Goal: Task Accomplishment & Management: Use online tool/utility

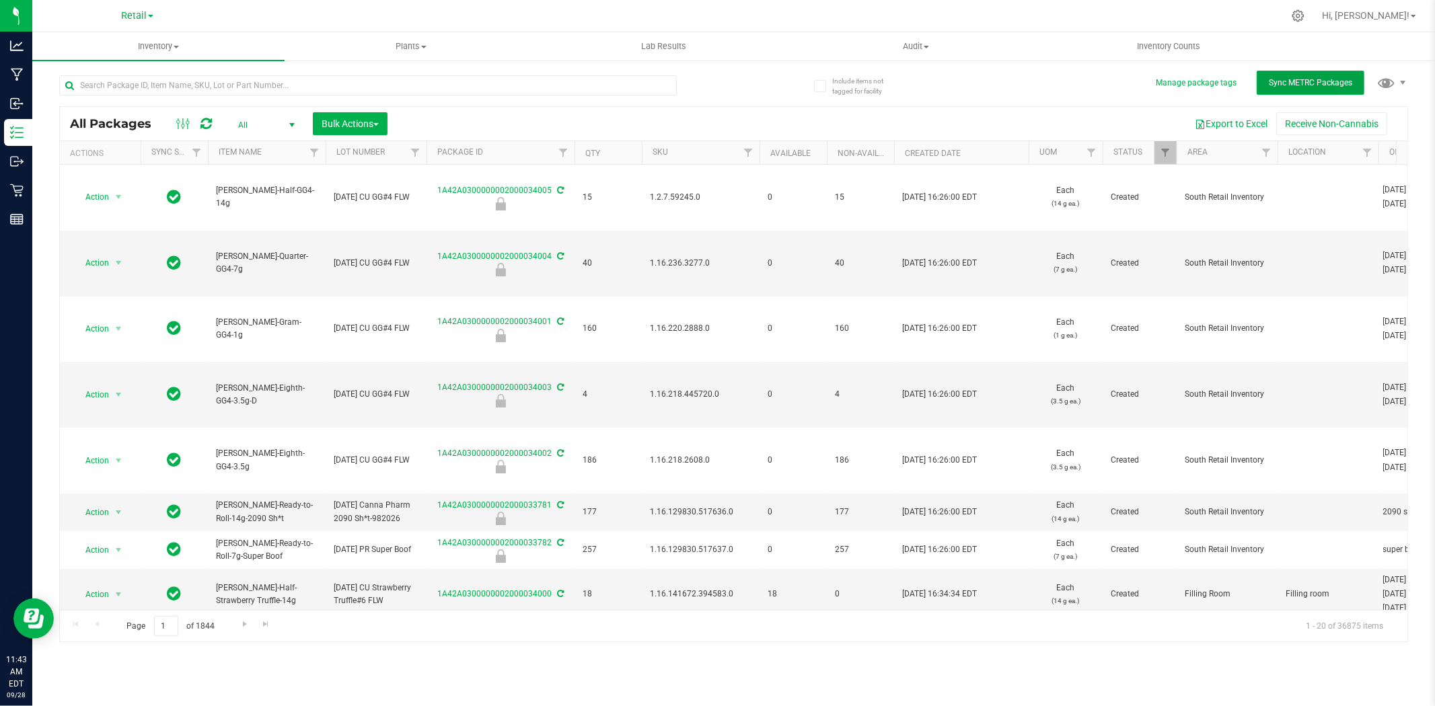
click at [1295, 82] on span "Sync METRC Packages" at bounding box center [1309, 82] width 83 height 9
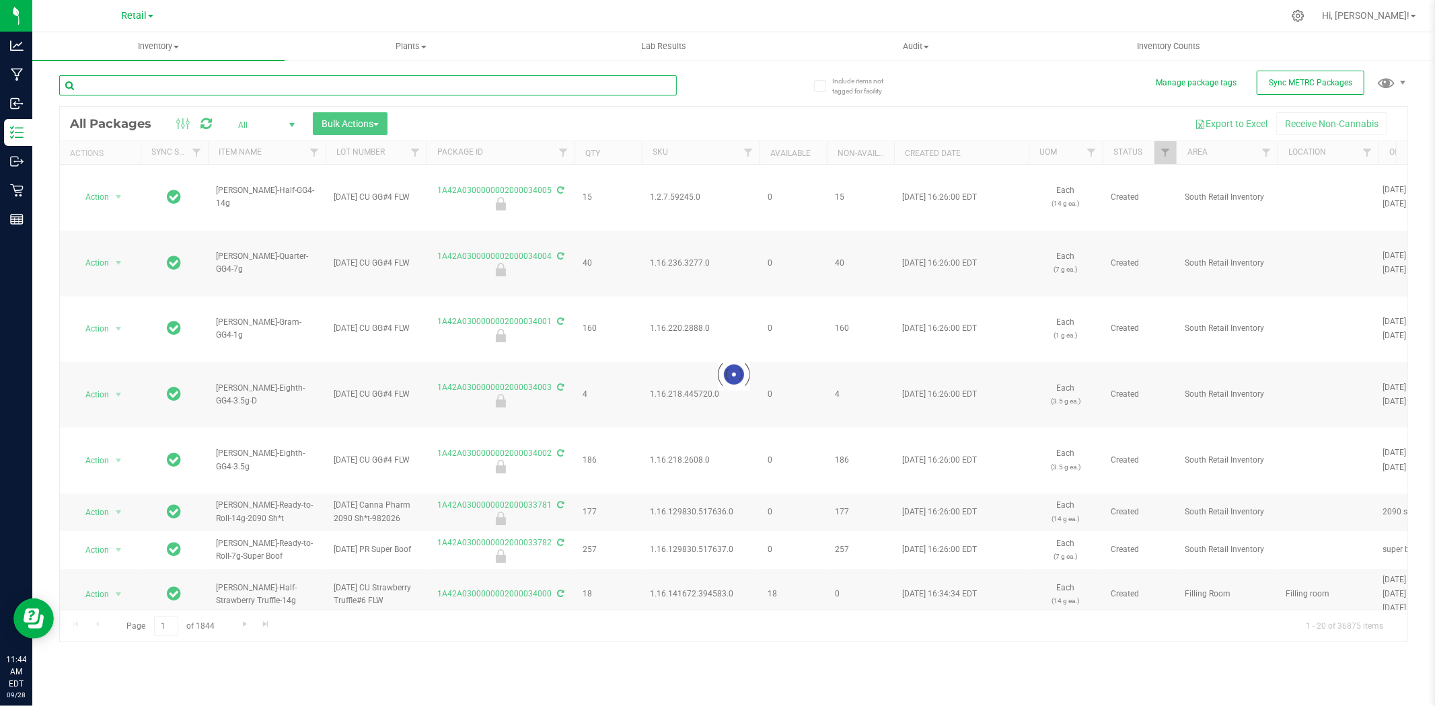
click at [368, 83] on input "text" at bounding box center [367, 85] width 617 height 20
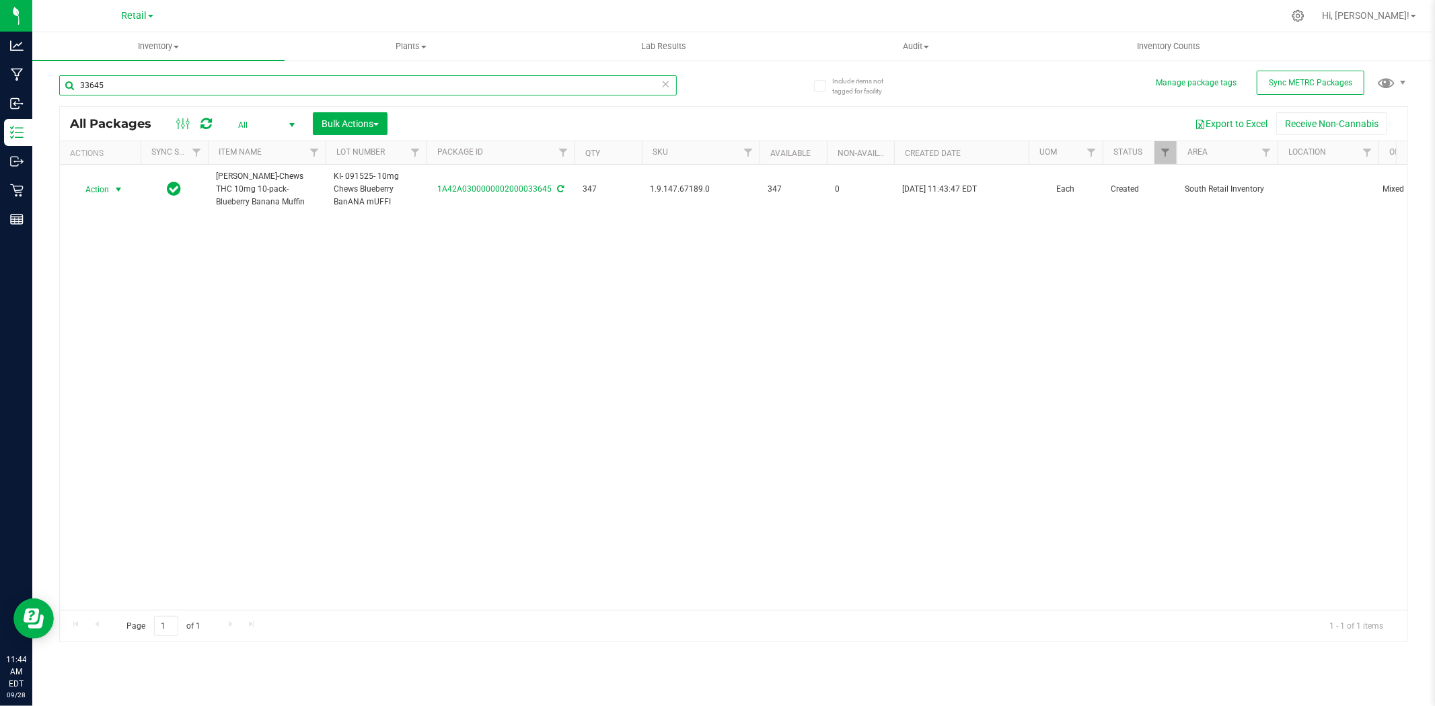
type input "33645"
click at [102, 191] on span "Action" at bounding box center [91, 189] width 36 height 19
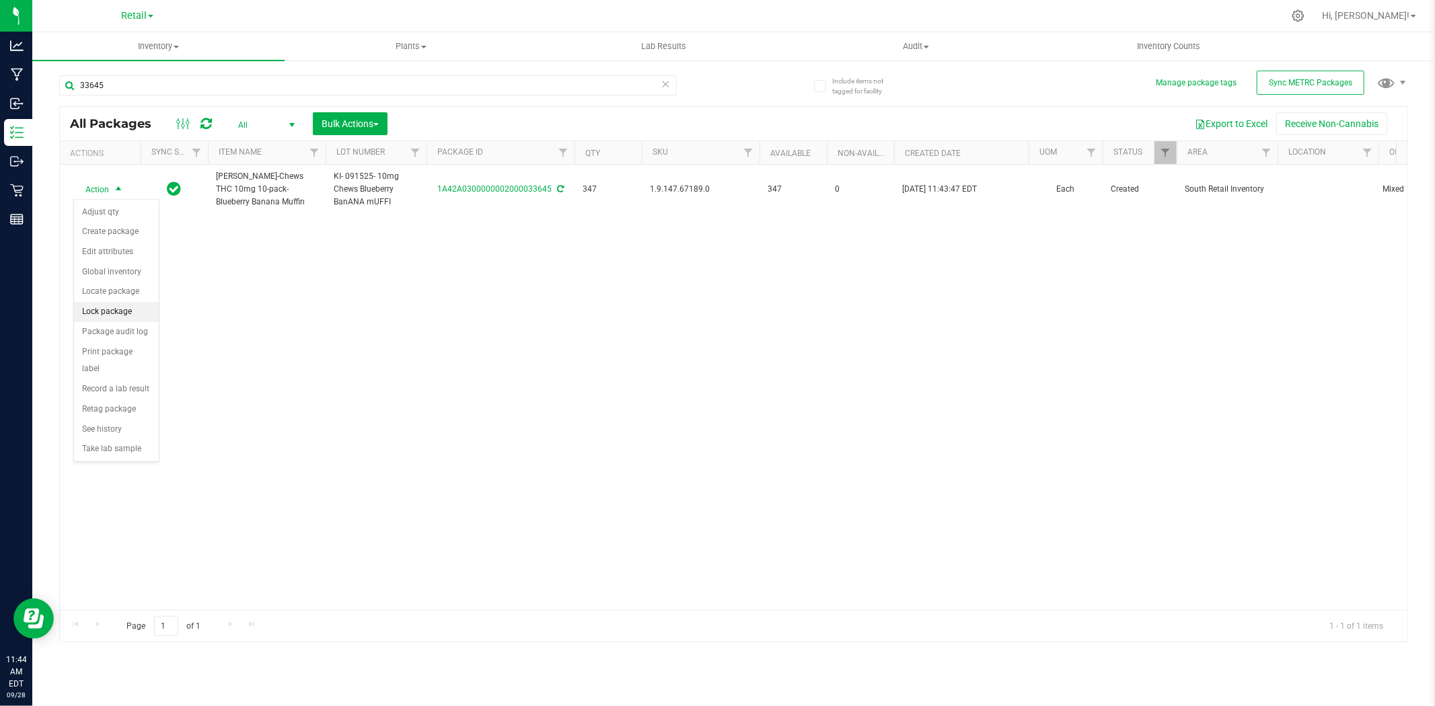
click at [106, 315] on li "Lock package" at bounding box center [116, 312] width 85 height 20
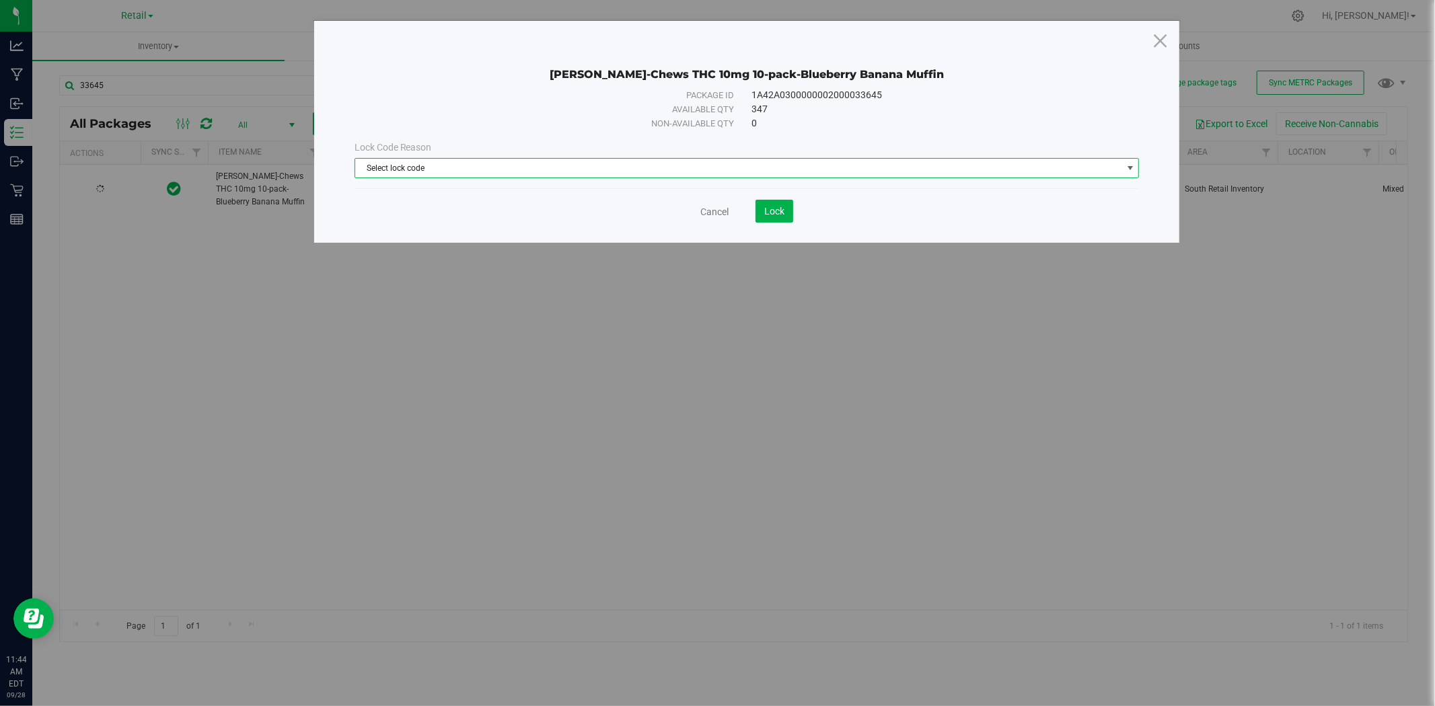
click at [568, 159] on span "Select lock code" at bounding box center [738, 168] width 767 height 19
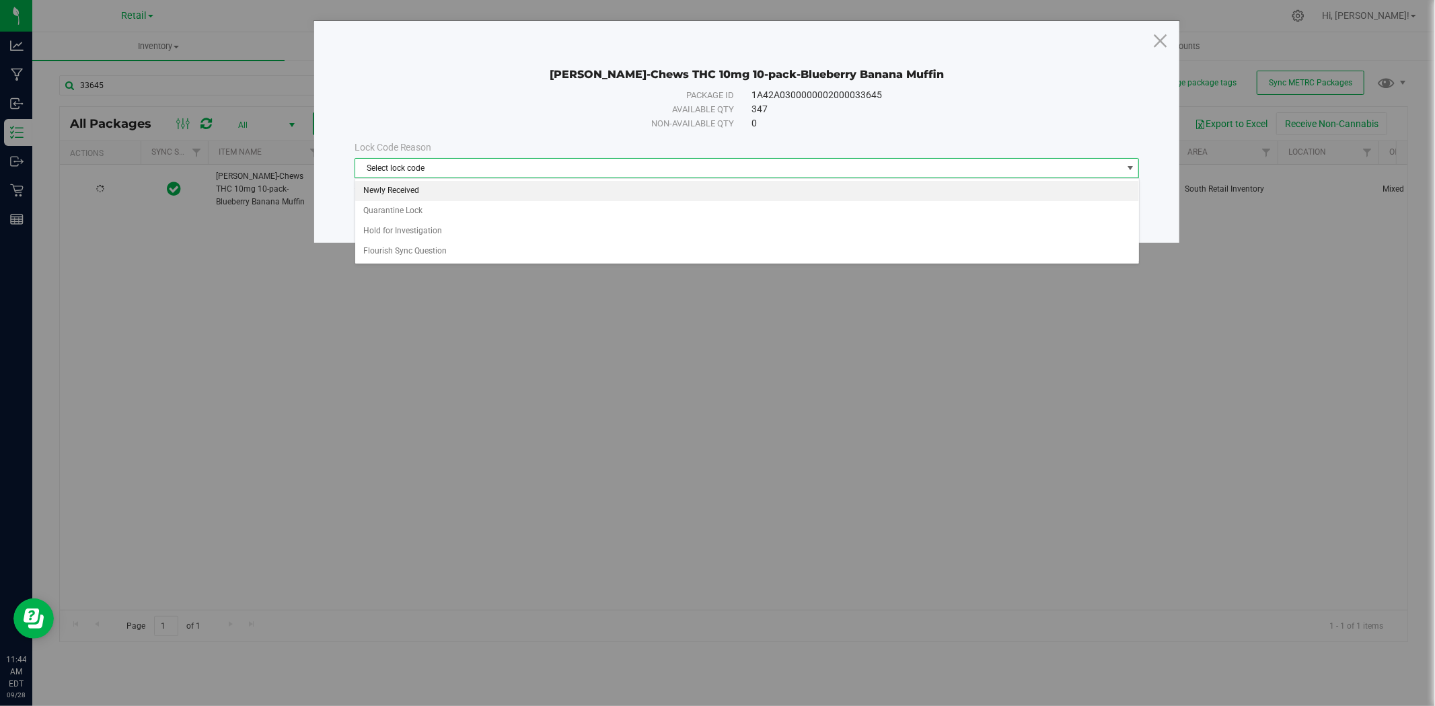
click at [580, 190] on li "Newly Received" at bounding box center [747, 191] width 784 height 20
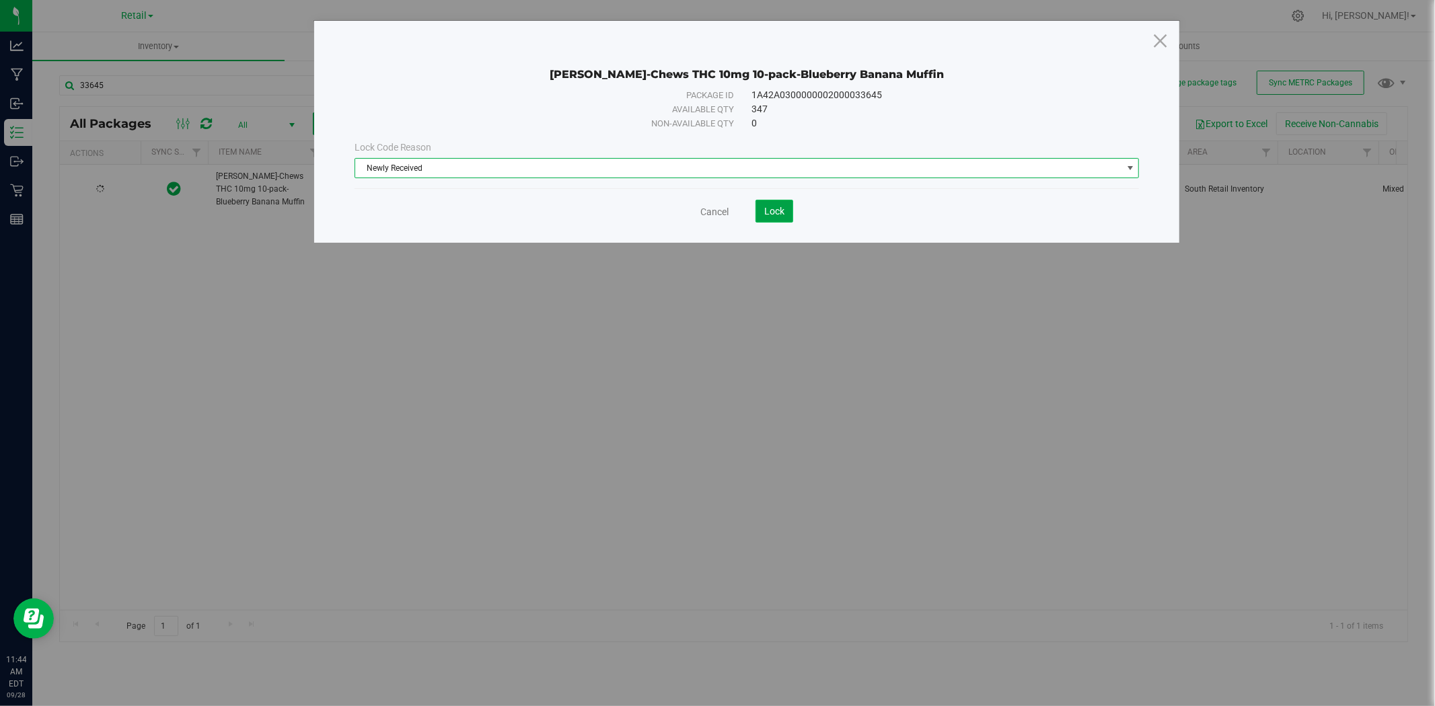
click at [777, 213] on span "Lock" at bounding box center [774, 211] width 20 height 11
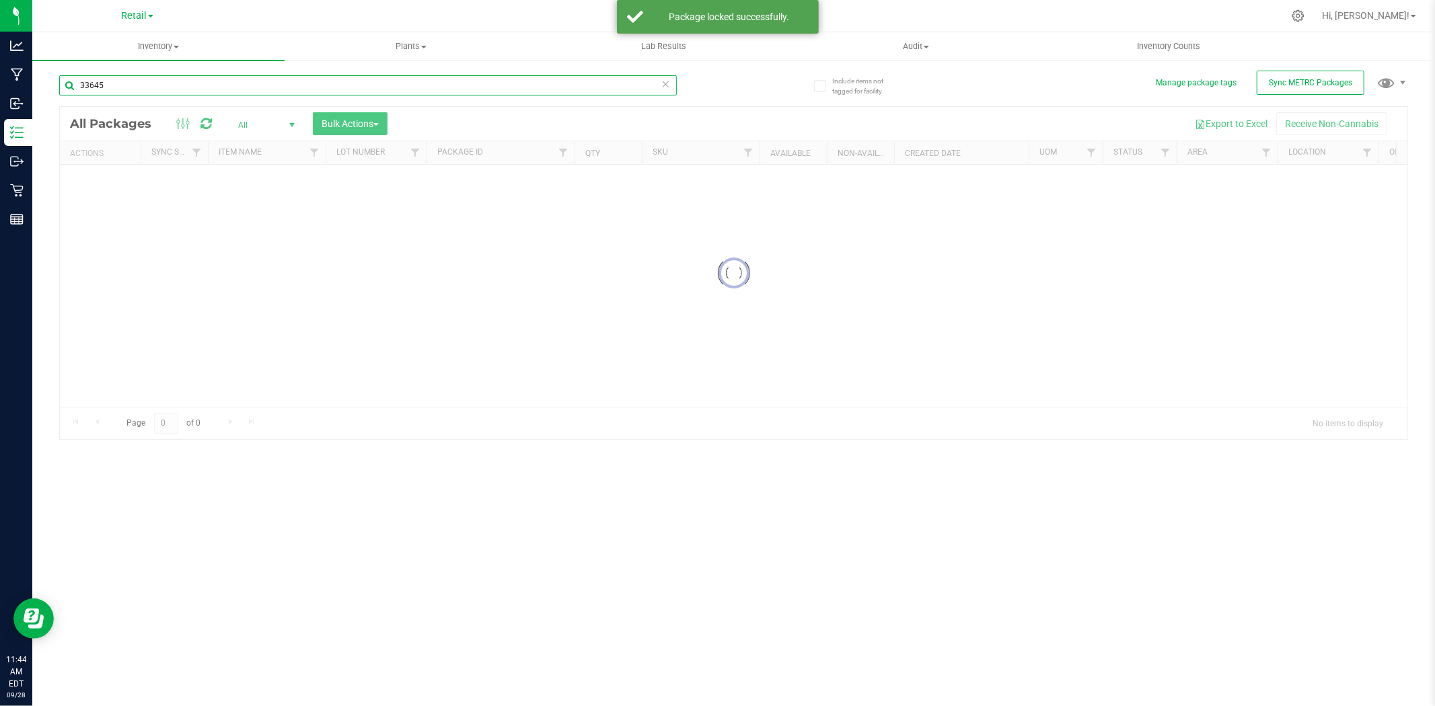
click at [206, 86] on input "33645" at bounding box center [367, 85] width 617 height 20
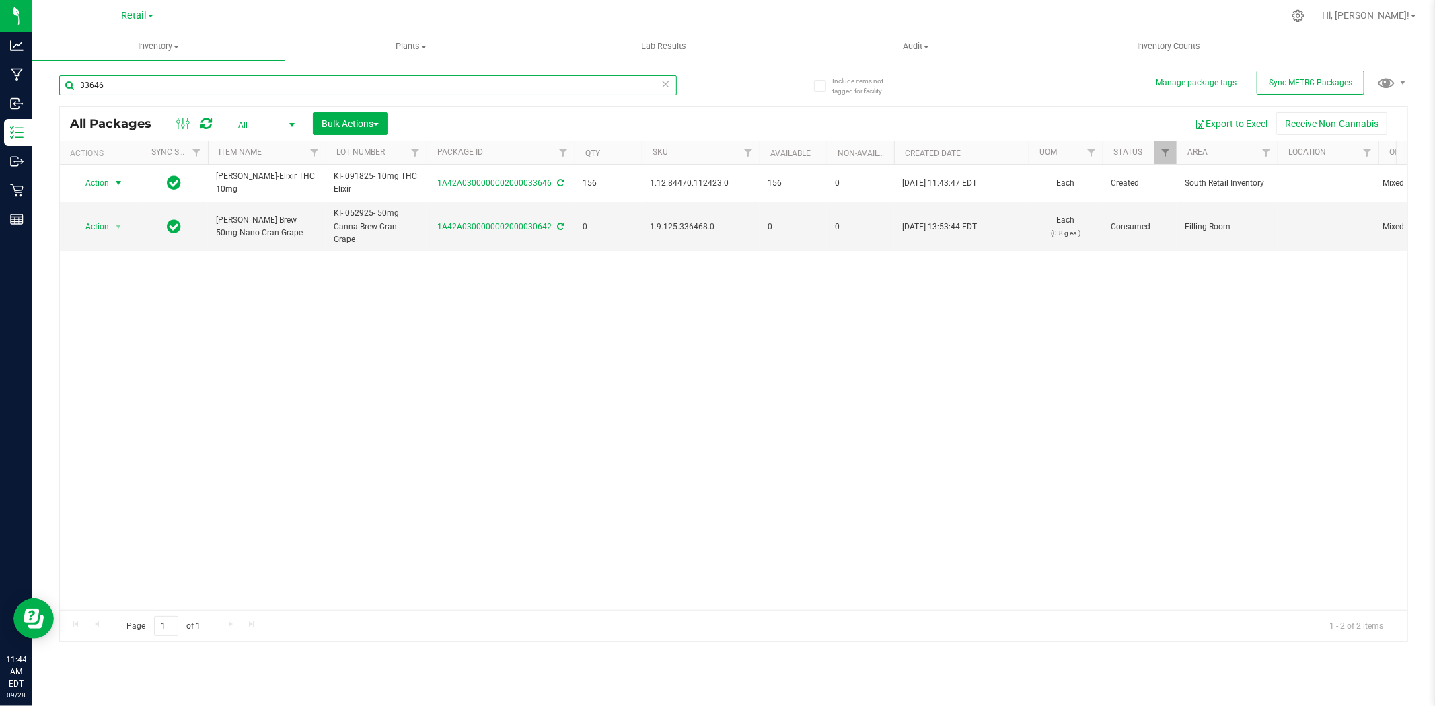
type input "33646"
click at [97, 184] on span "Action" at bounding box center [91, 183] width 36 height 19
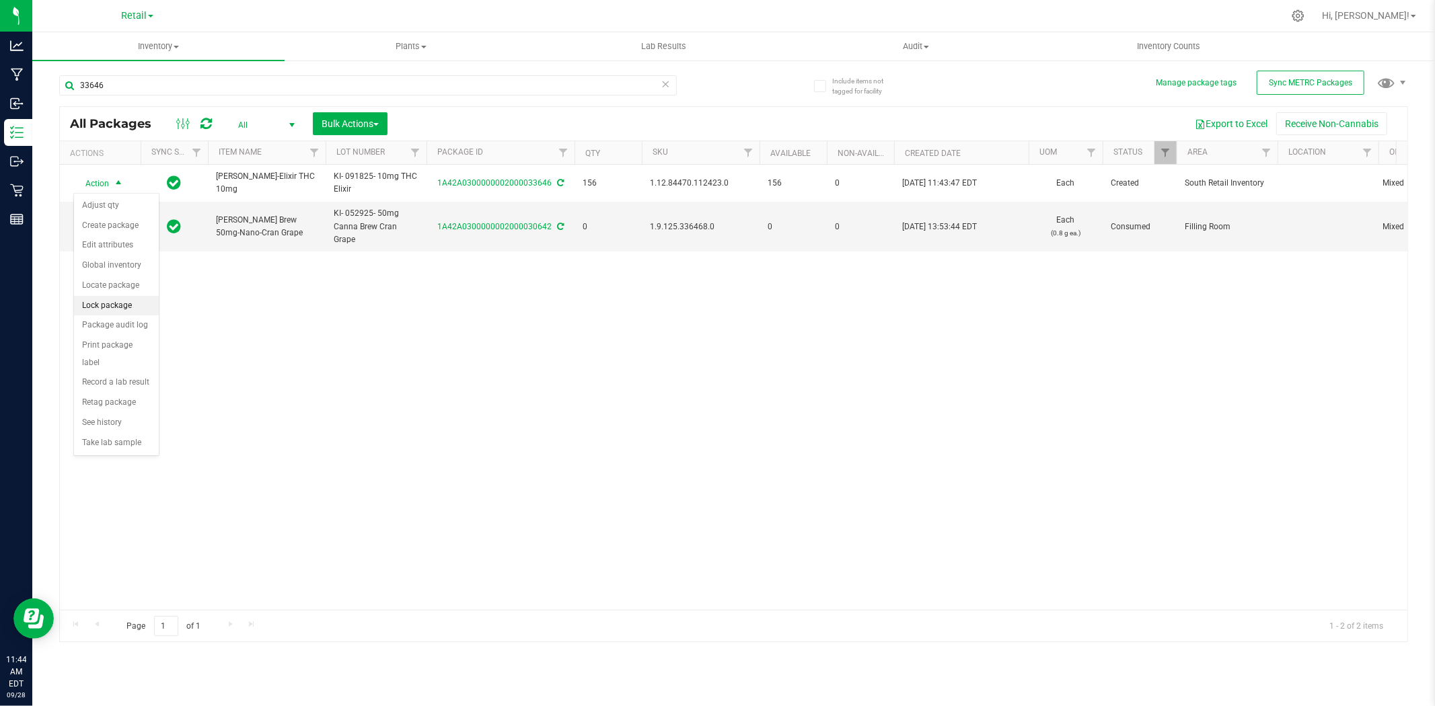
click at [131, 311] on li "Lock package" at bounding box center [116, 306] width 85 height 20
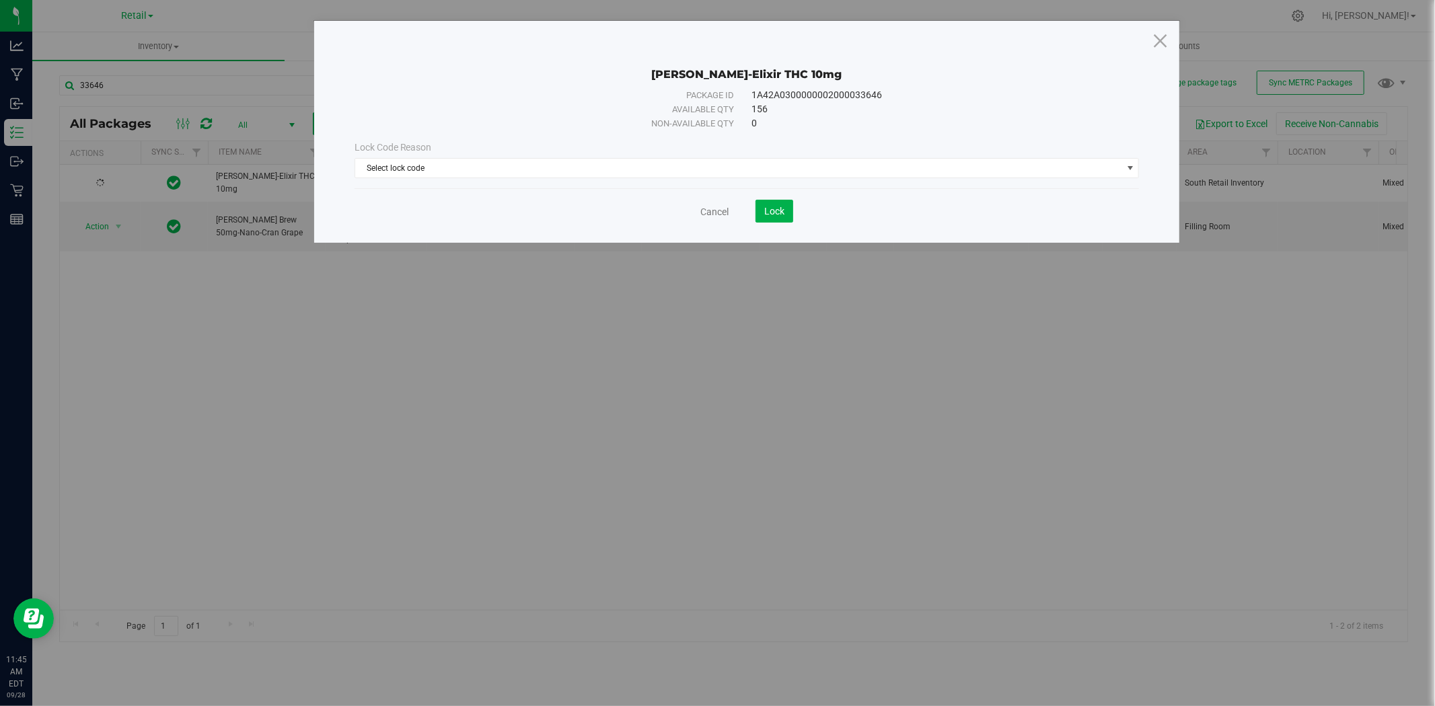
click at [641, 143] on div "Lock Code Reason" at bounding box center [746, 148] width 785 height 14
click at [646, 170] on span "Select lock code" at bounding box center [738, 168] width 767 height 19
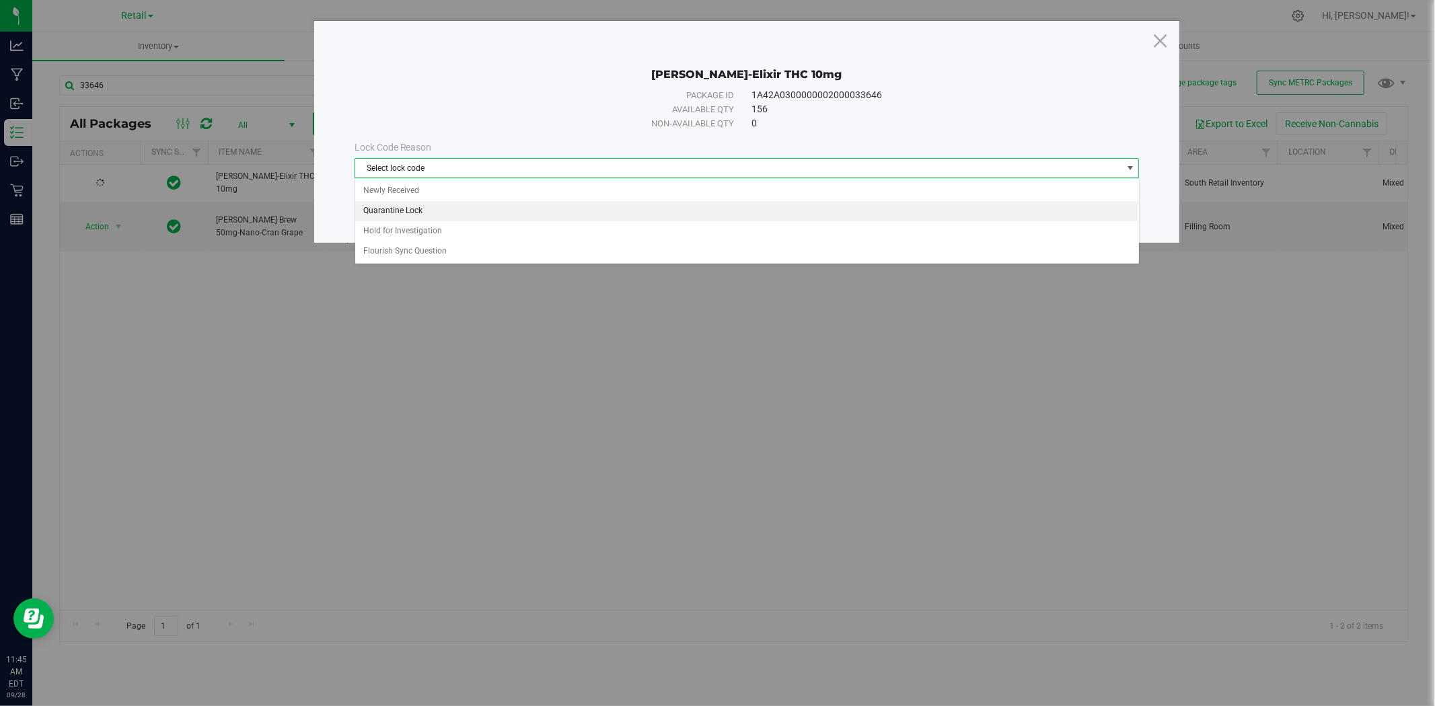
click at [655, 190] on li "Newly Received" at bounding box center [747, 191] width 784 height 20
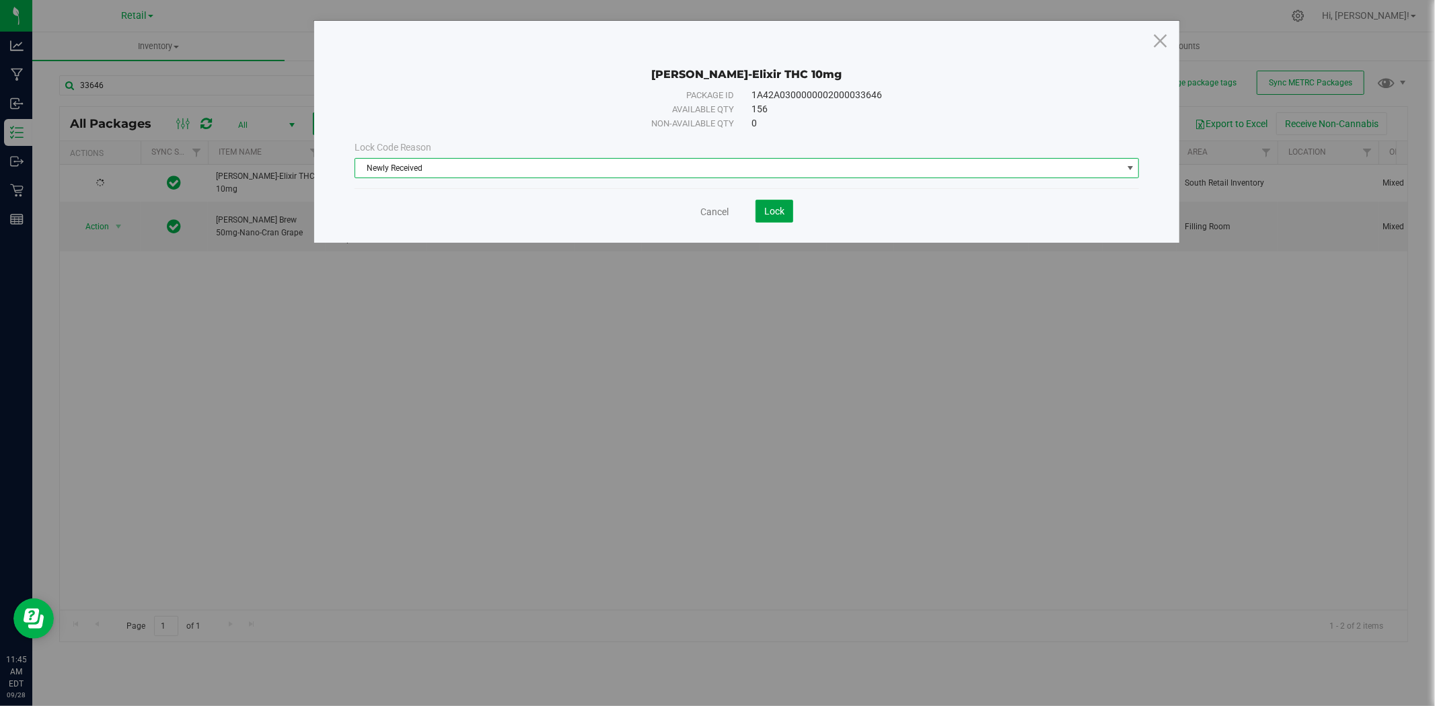
drag, startPoint x: 781, startPoint y: 211, endPoint x: 723, endPoint y: 179, distance: 65.9
click at [781, 211] on span "Lock" at bounding box center [774, 211] width 20 height 11
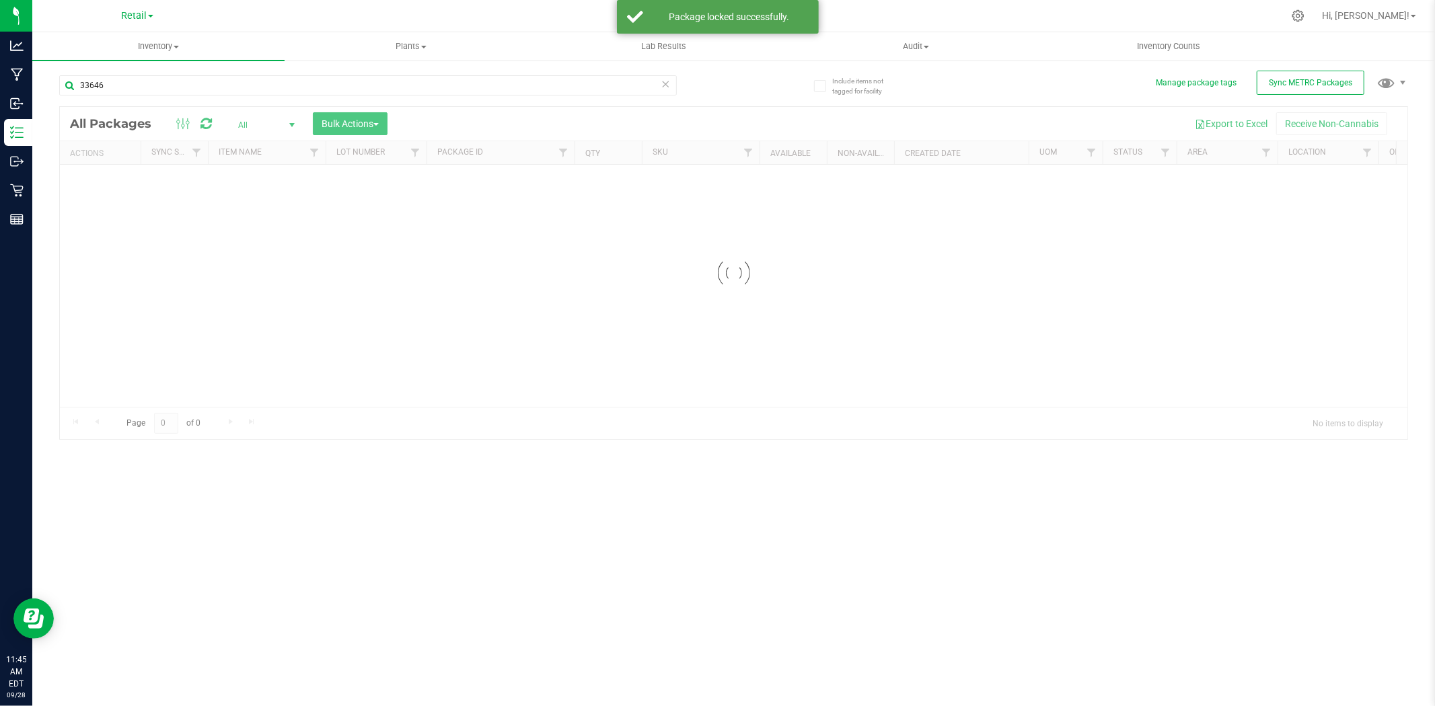
click at [666, 85] on icon at bounding box center [665, 83] width 9 height 16
